Goal: Task Accomplishment & Management: Use online tool/utility

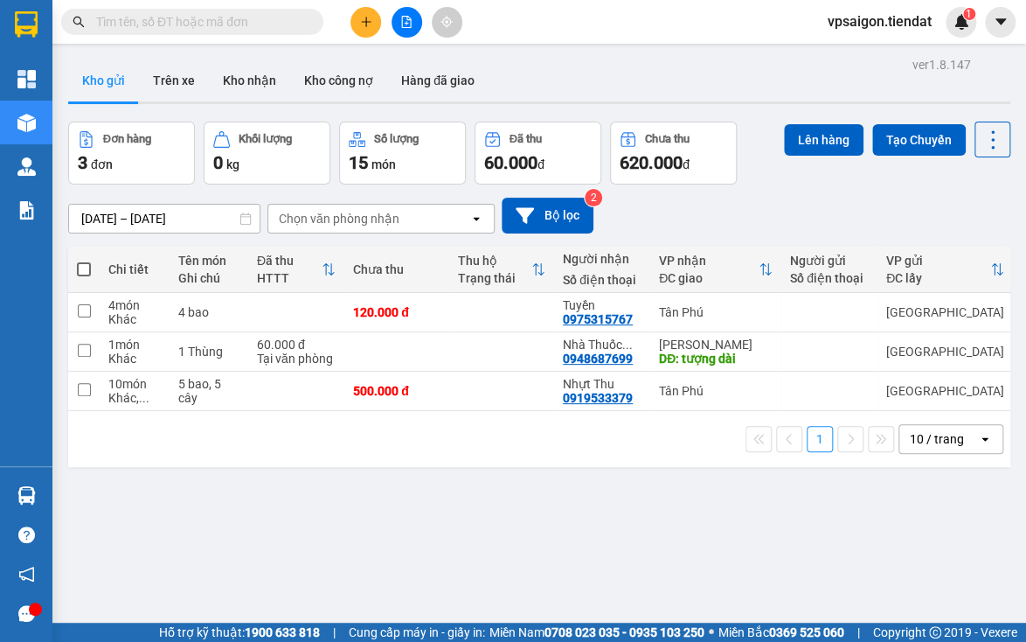
click at [473, 465] on div "1 10 / trang open" at bounding box center [539, 439] width 942 height 56
click at [394, 521] on div "ver 1.8.147 Kho gửi Trên xe Kho nhận Kho công nợ Hàng đã giao Đơn hàng 3 đơn Kh…" at bounding box center [539, 373] width 956 height 642
click at [77, 255] on th at bounding box center [83, 270] width 31 height 46
click at [85, 262] on span at bounding box center [84, 269] width 14 height 14
click at [84, 261] on input "checkbox" at bounding box center [84, 261] width 0 height 0
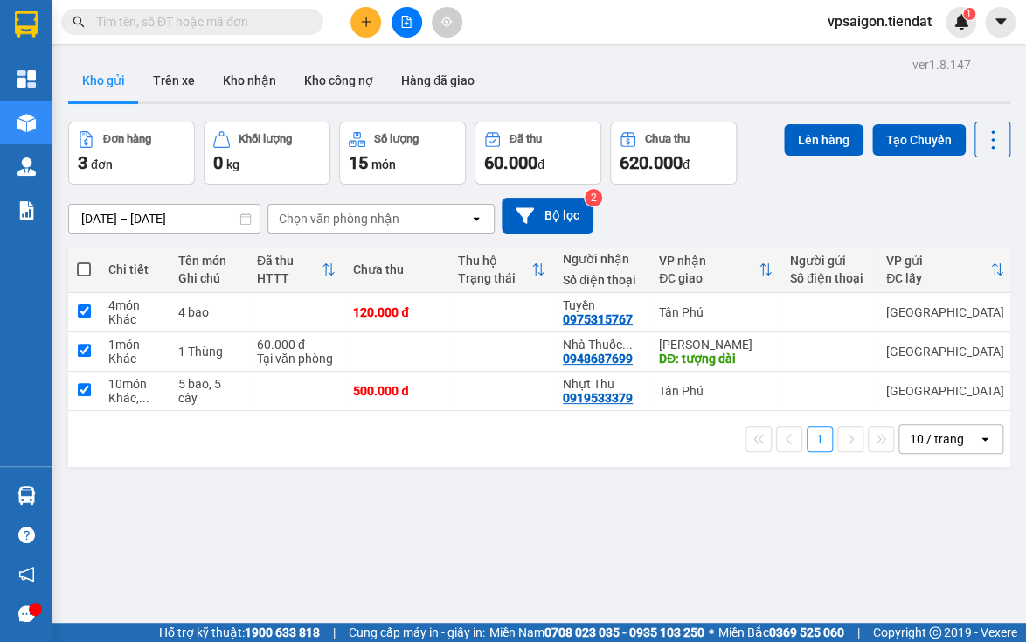
checkbox input "true"
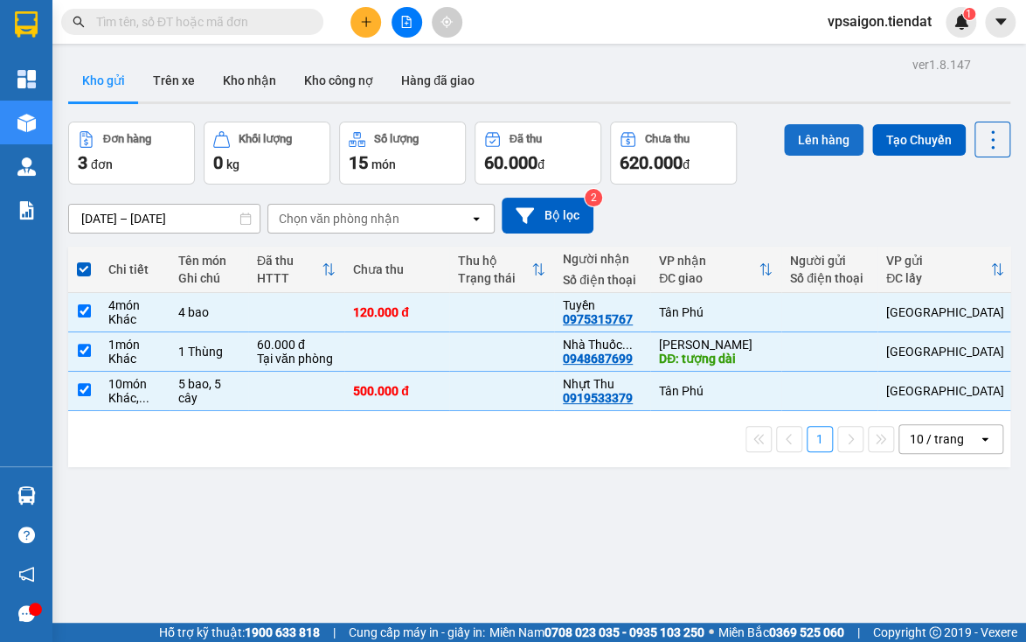
click at [805, 133] on button "Lên hàng" at bounding box center [824, 139] width 80 height 31
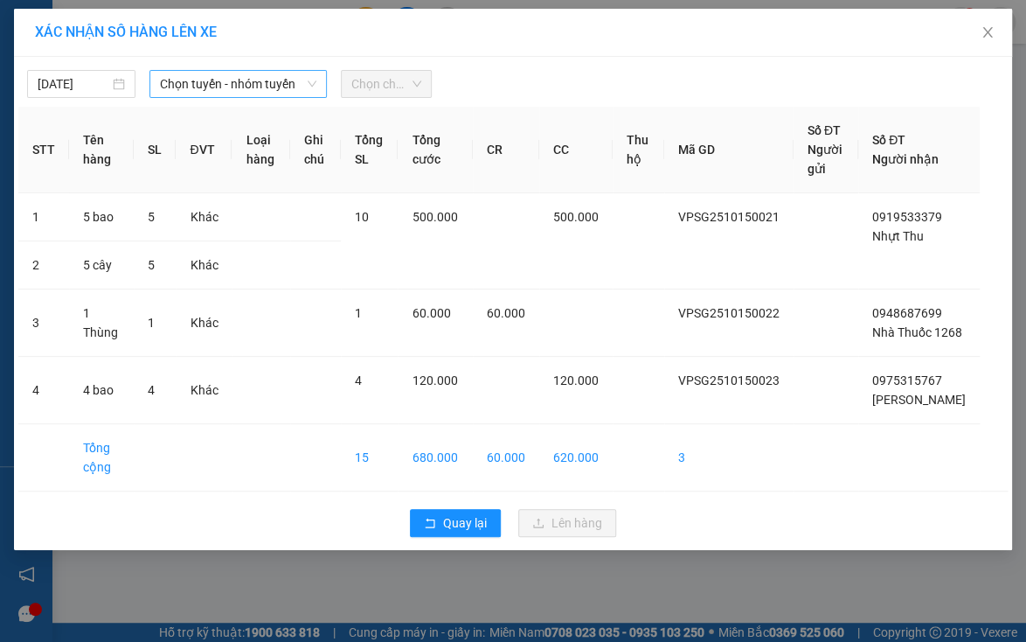
click at [296, 93] on span "Chọn tuyến - nhóm tuyến" at bounding box center [238, 84] width 156 height 26
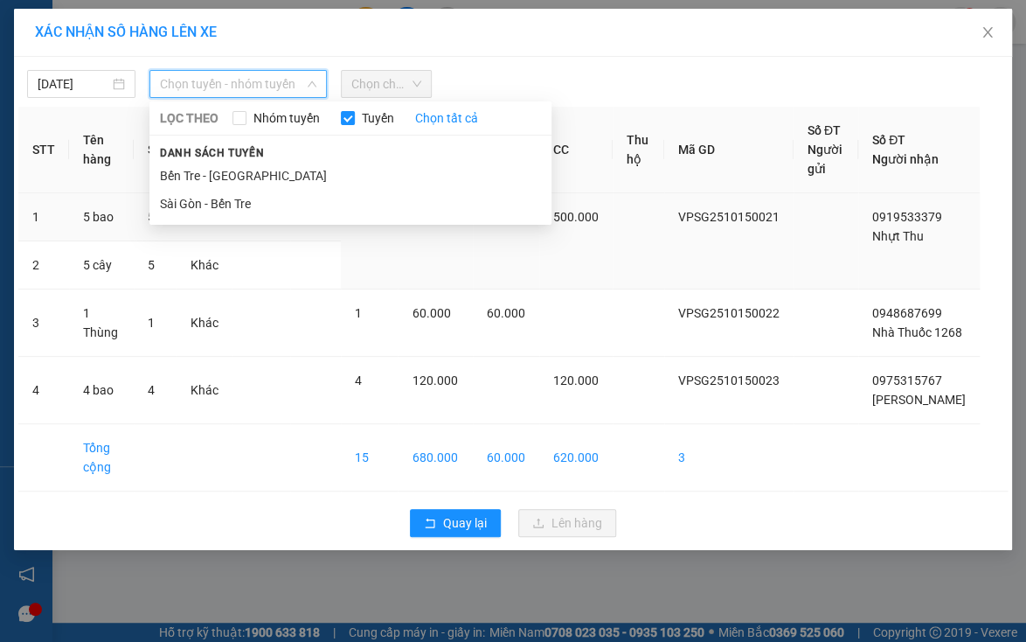
click at [258, 204] on li "Sài Gòn - Bến Tre" at bounding box center [350, 204] width 402 height 28
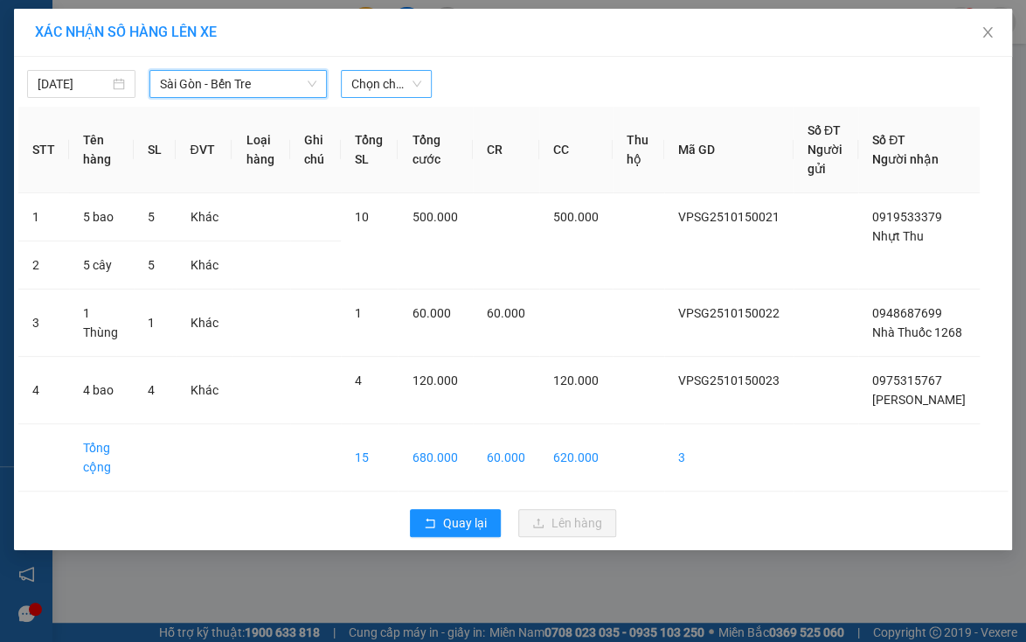
click at [392, 76] on span "Chọn chuyến" at bounding box center [386, 84] width 70 height 26
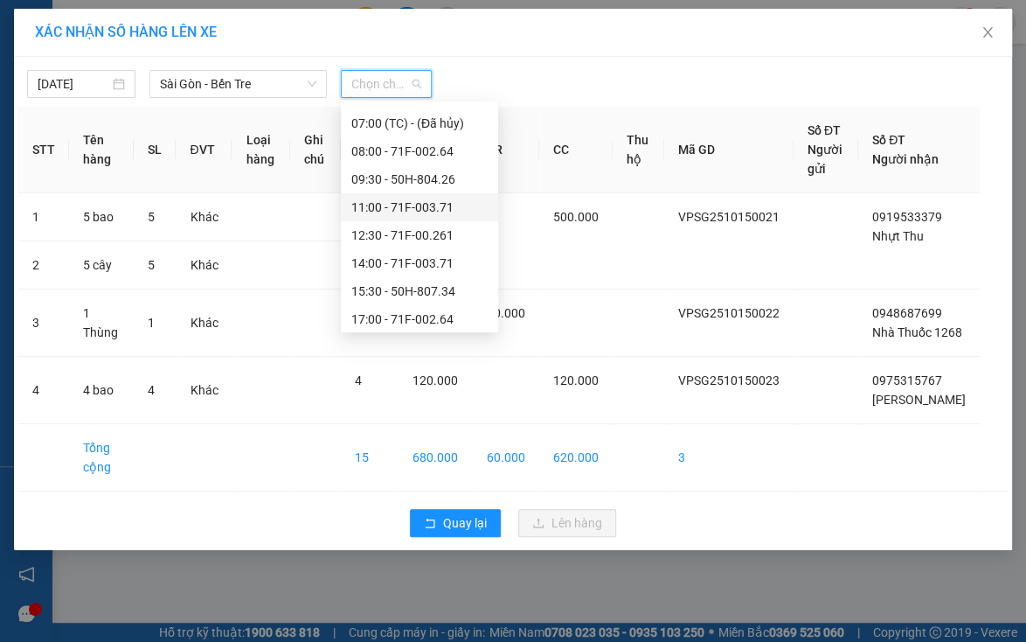
scroll to position [84, 0]
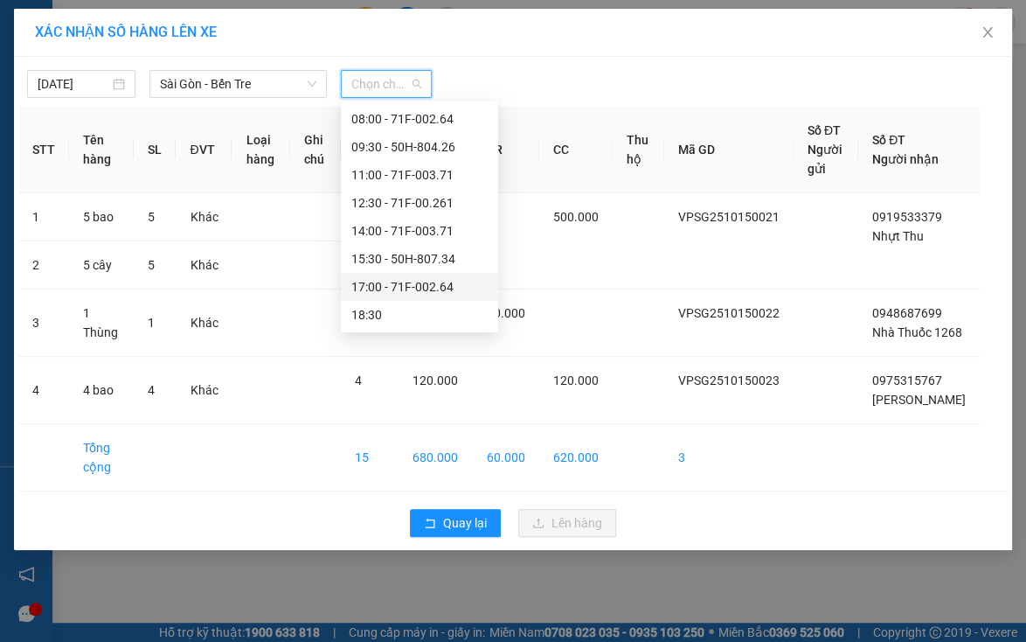
click at [395, 280] on div "17:00 - 71F-002.64" at bounding box center [419, 286] width 136 height 19
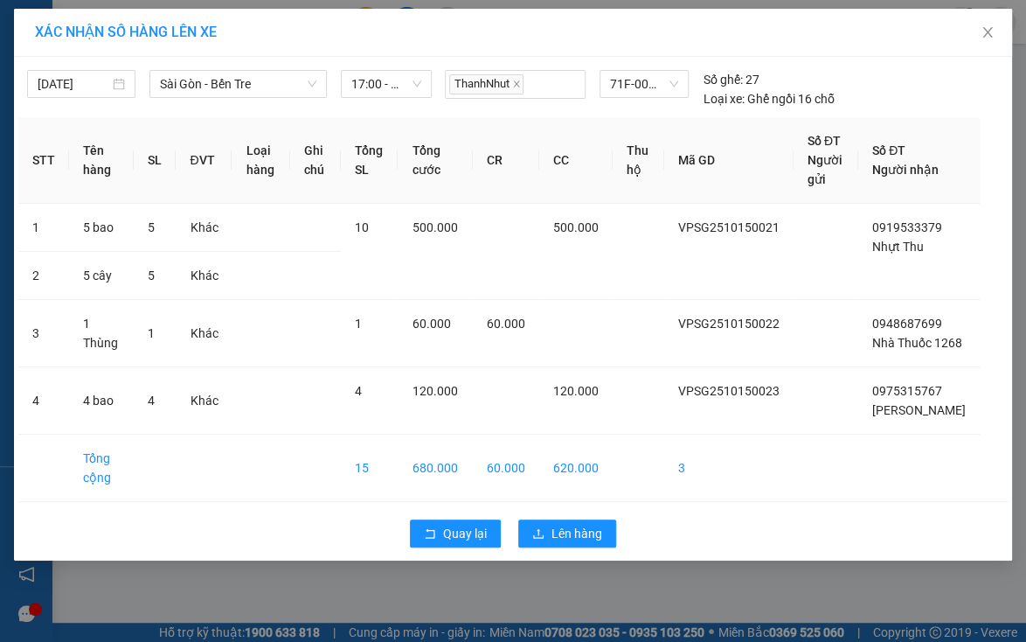
click at [586, 535] on div "Quay lại Lên hàng" at bounding box center [513, 533] width 990 height 45
click at [585, 543] on span "Lên hàng" at bounding box center [577, 533] width 51 height 19
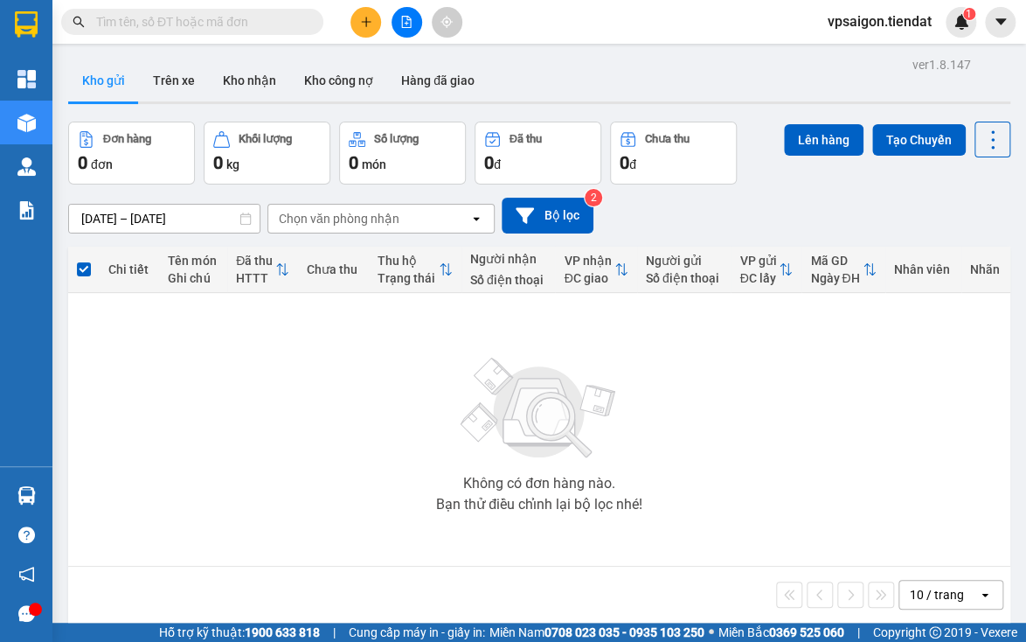
click at [490, 436] on img at bounding box center [539, 408] width 175 height 122
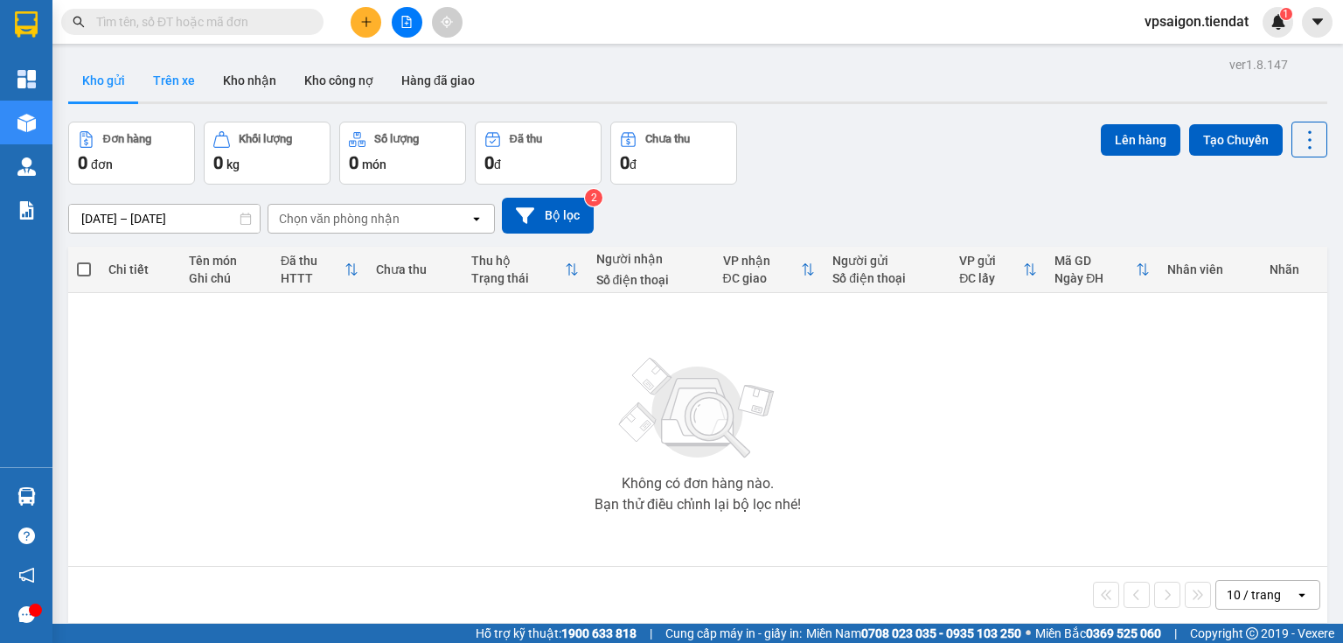
click at [188, 85] on button "Trên xe" at bounding box center [174, 80] width 70 height 42
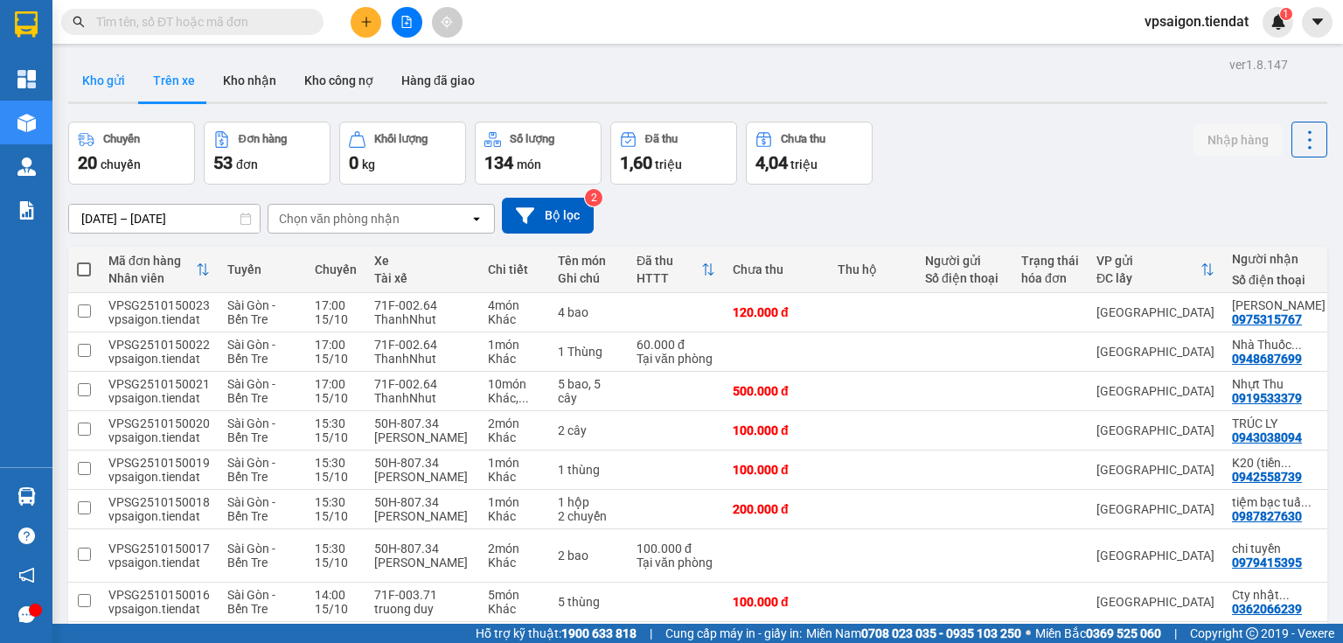
click at [133, 99] on button "Kho gửi" at bounding box center [103, 80] width 71 height 42
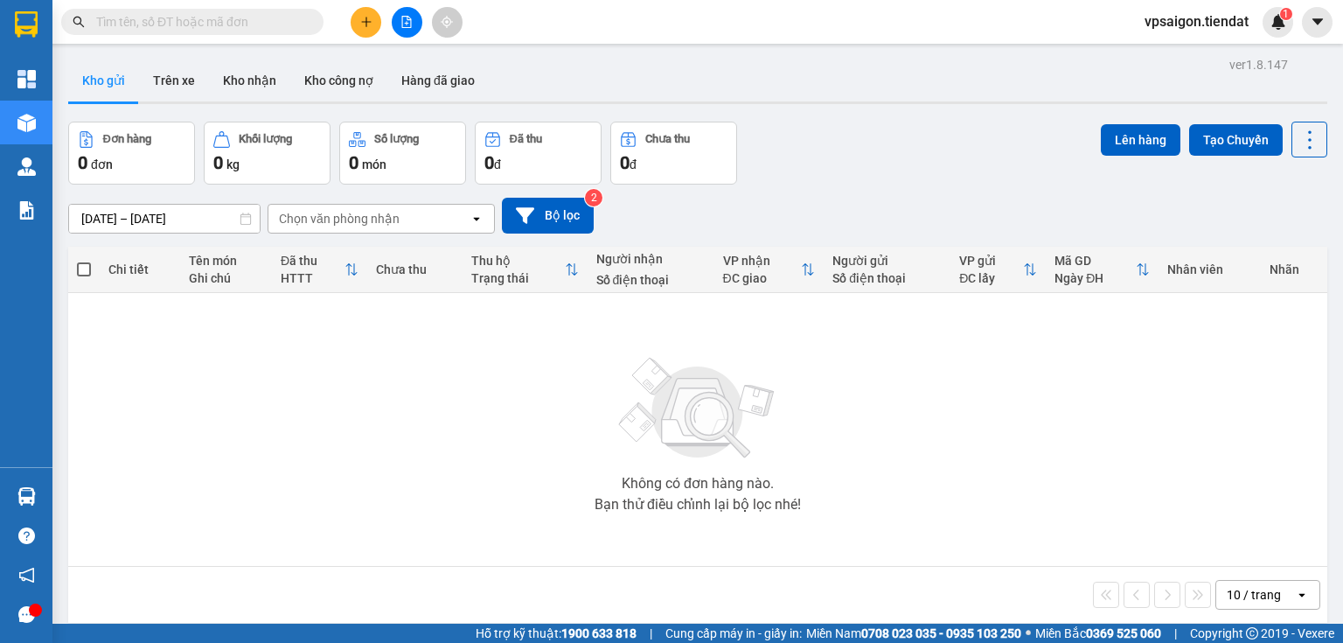
drag, startPoint x: 162, startPoint y: 82, endPoint x: 163, endPoint y: 124, distance: 42.0
click at [163, 83] on button "Trên xe" at bounding box center [174, 80] width 70 height 42
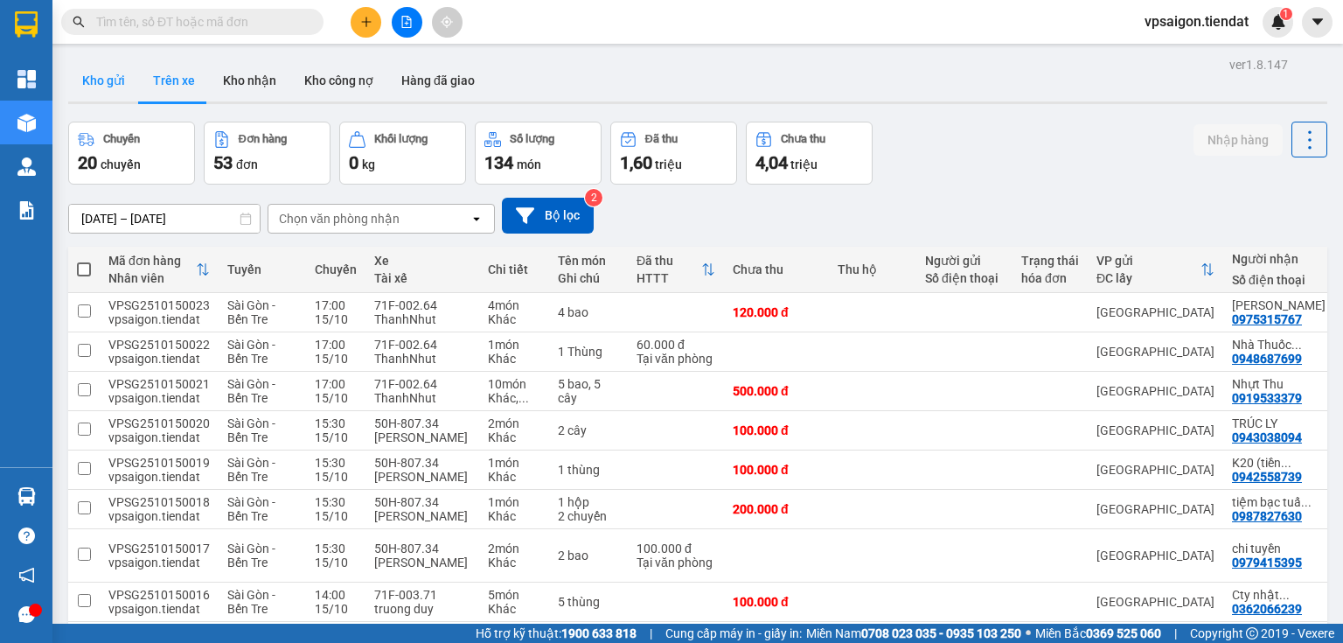
click at [119, 98] on button "Kho gửi" at bounding box center [103, 80] width 71 height 42
